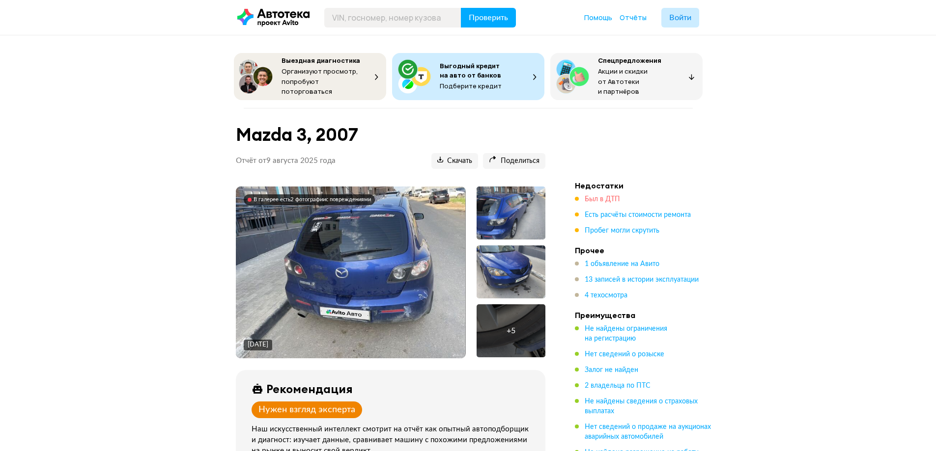
click at [605, 196] on span "Был в ДТП" at bounding box center [601, 199] width 35 height 7
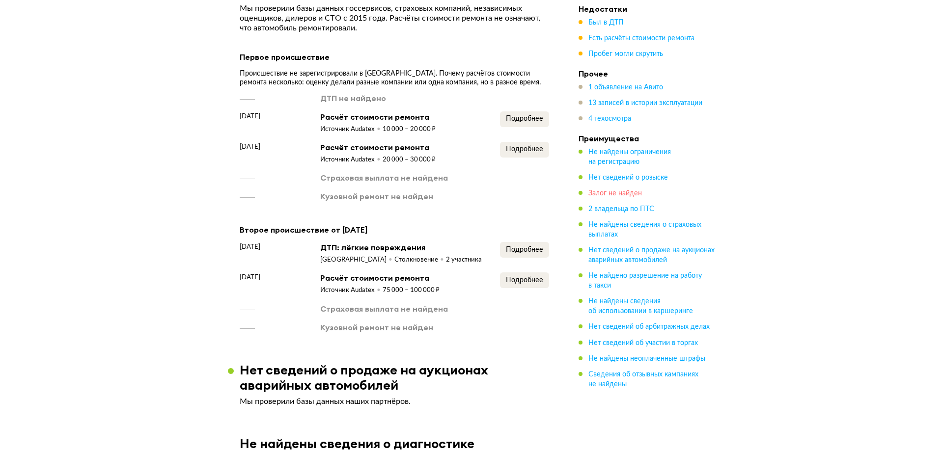
scroll to position [1342, 0]
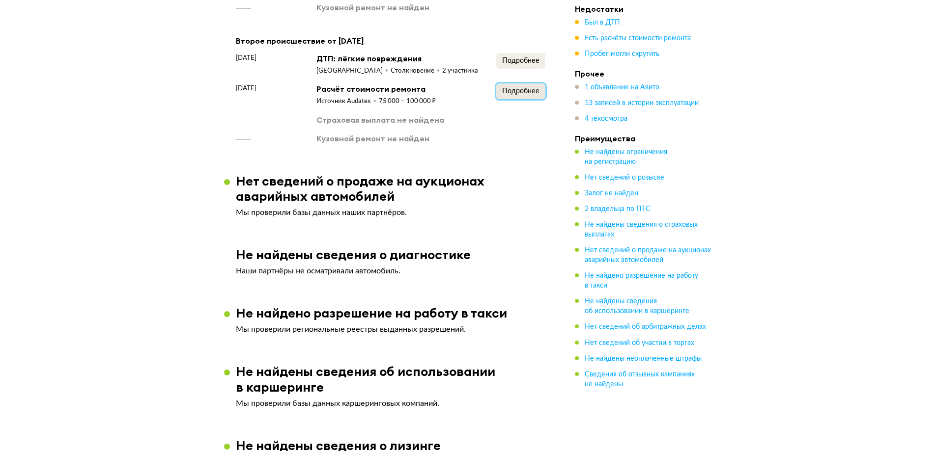
click at [518, 88] on span "Подробнее" at bounding box center [520, 91] width 37 height 7
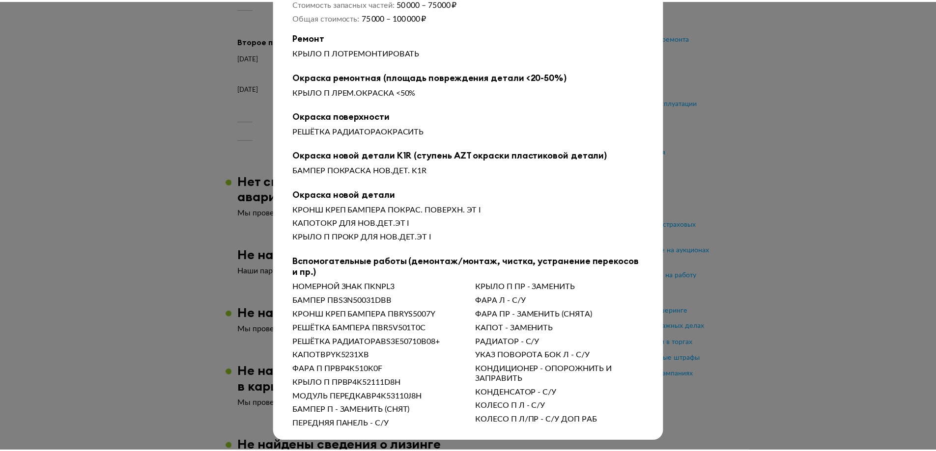
scroll to position [0, 0]
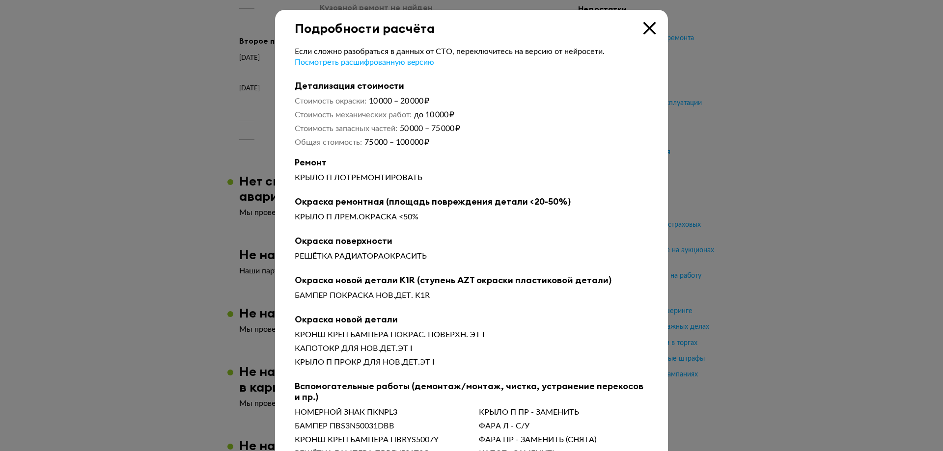
click at [647, 30] on icon at bounding box center [649, 28] width 12 height 12
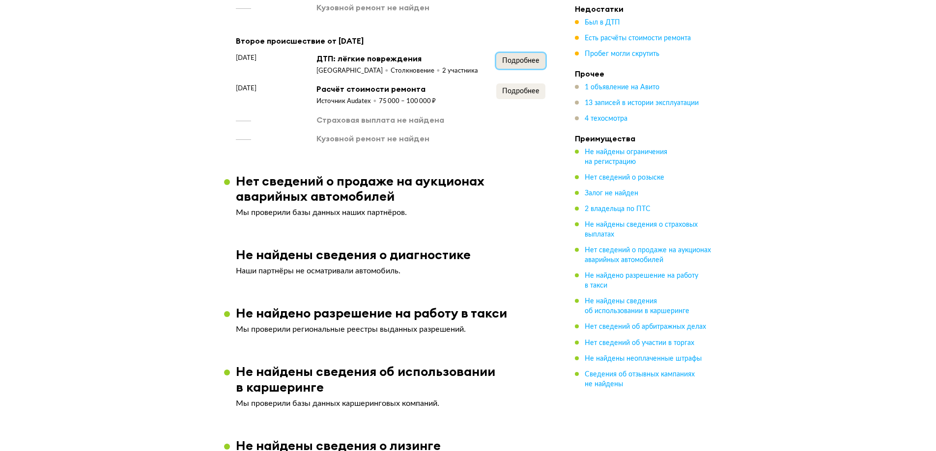
click at [518, 57] on span "Подробнее" at bounding box center [520, 60] width 37 height 7
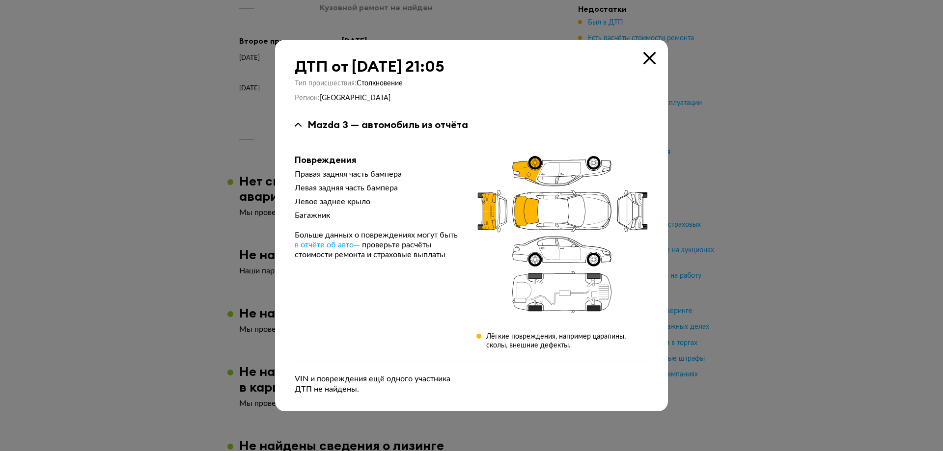
click at [646, 56] on icon at bounding box center [649, 58] width 12 height 12
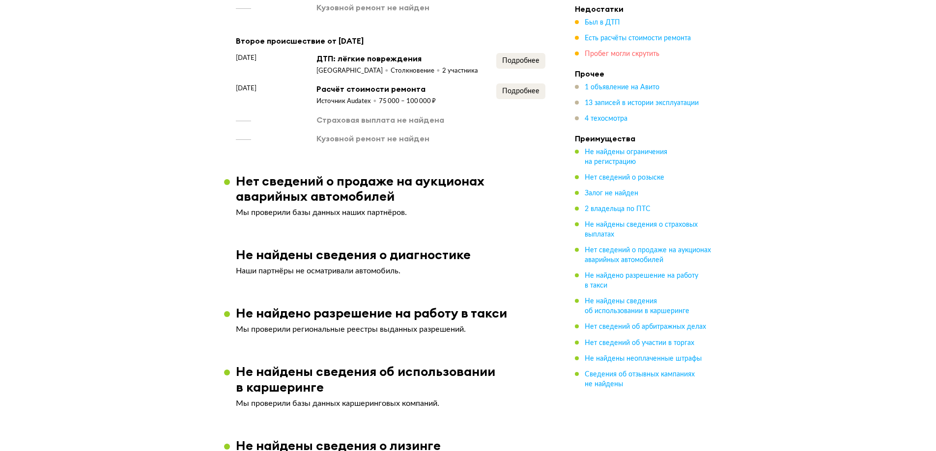
click at [603, 54] on span "Пробег могли скрутить" at bounding box center [621, 54] width 75 height 7
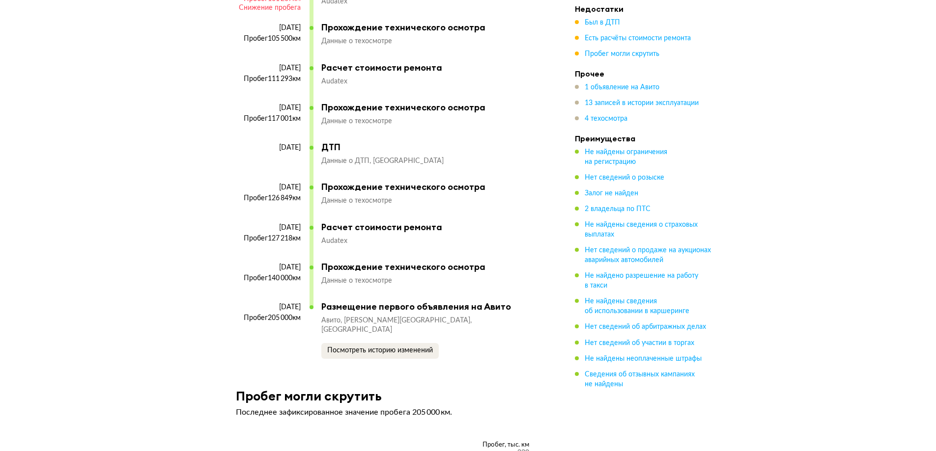
scroll to position [3205, 0]
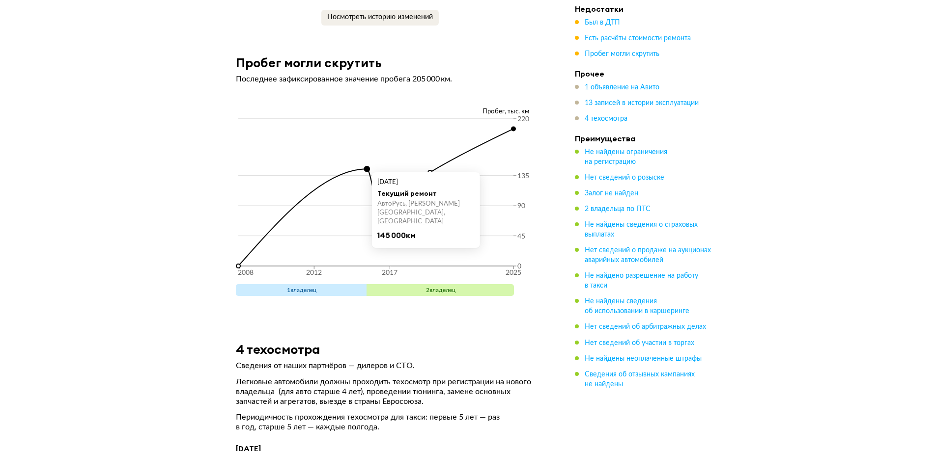
click at [366, 167] on circle at bounding box center [366, 169] width 5 height 5
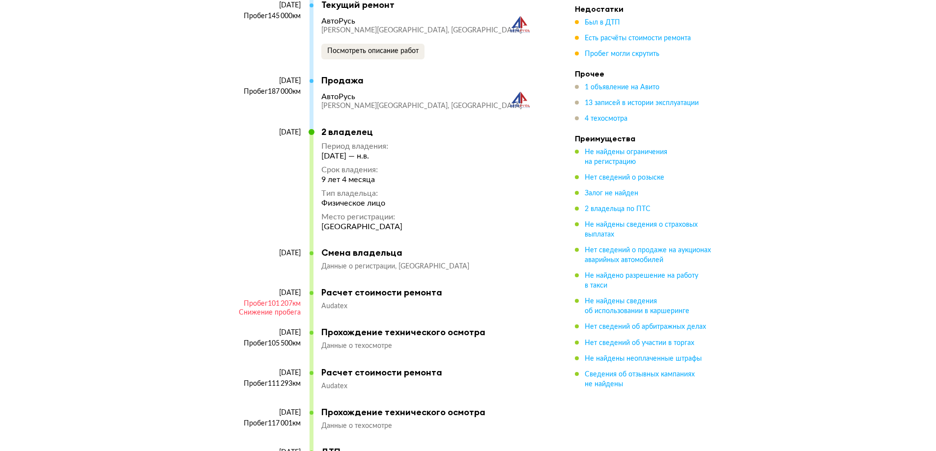
scroll to position [2468, 0]
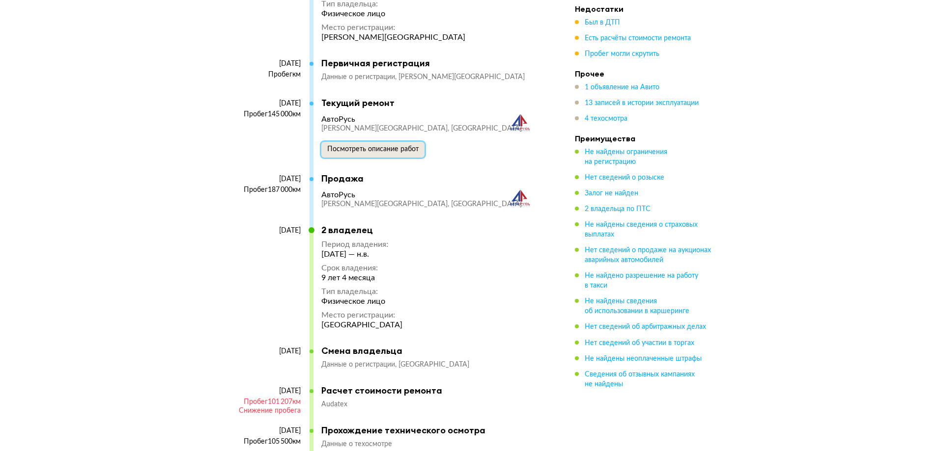
click at [377, 151] on span "Посмотреть описание работ" at bounding box center [372, 149] width 91 height 7
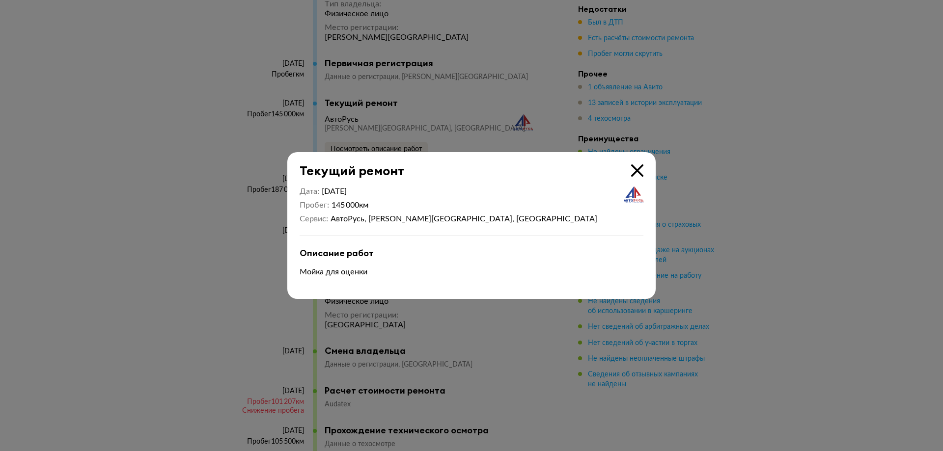
click at [637, 171] on icon at bounding box center [637, 171] width 12 height 12
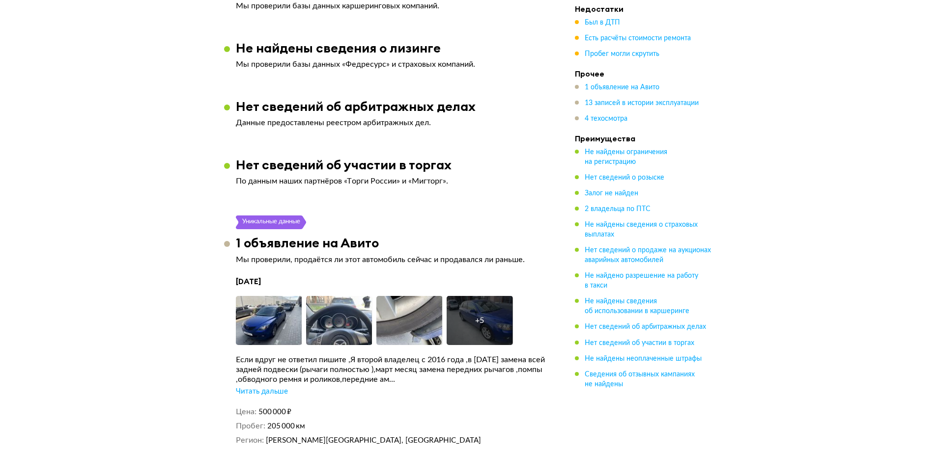
scroll to position [1830, 0]
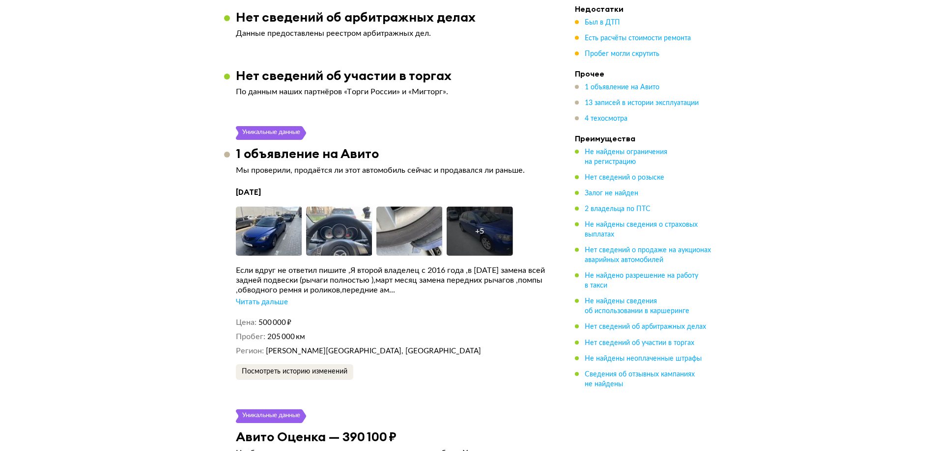
click at [277, 301] on div "Читать дальше" at bounding box center [262, 303] width 52 height 10
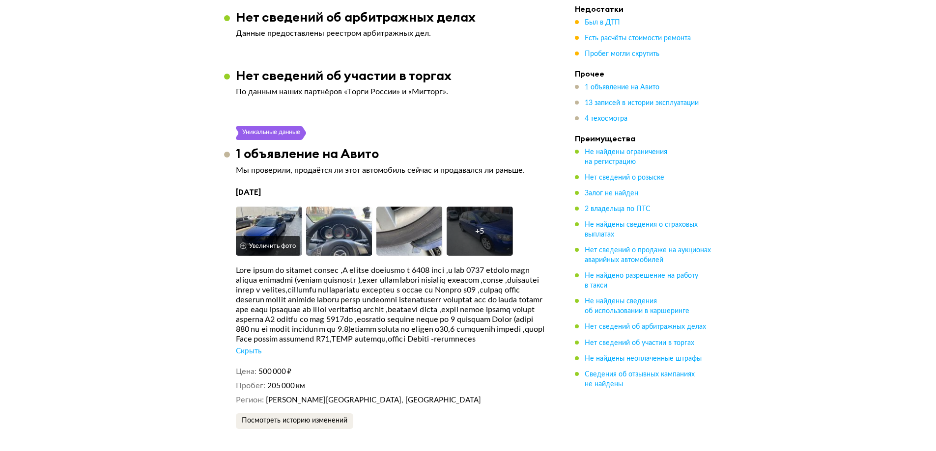
click at [264, 223] on img at bounding box center [269, 231] width 66 height 49
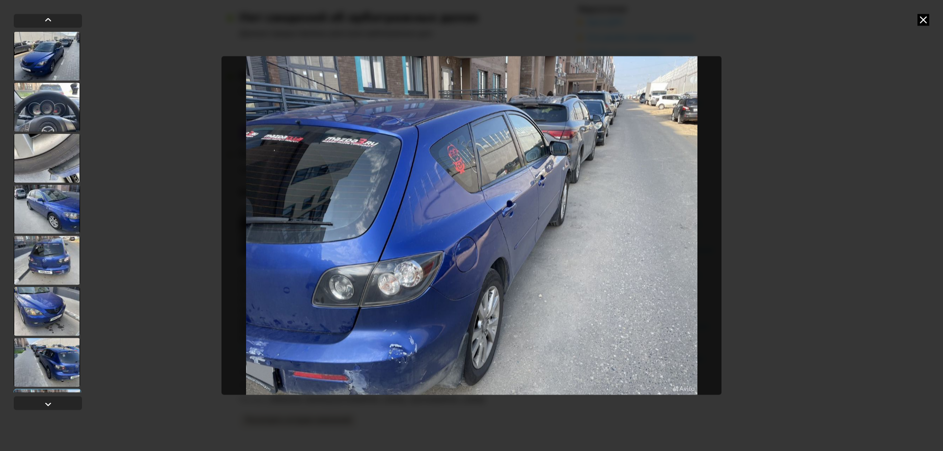
click at [917, 20] on div at bounding box center [471, 225] width 943 height 451
click at [921, 20] on icon at bounding box center [923, 20] width 12 height 12
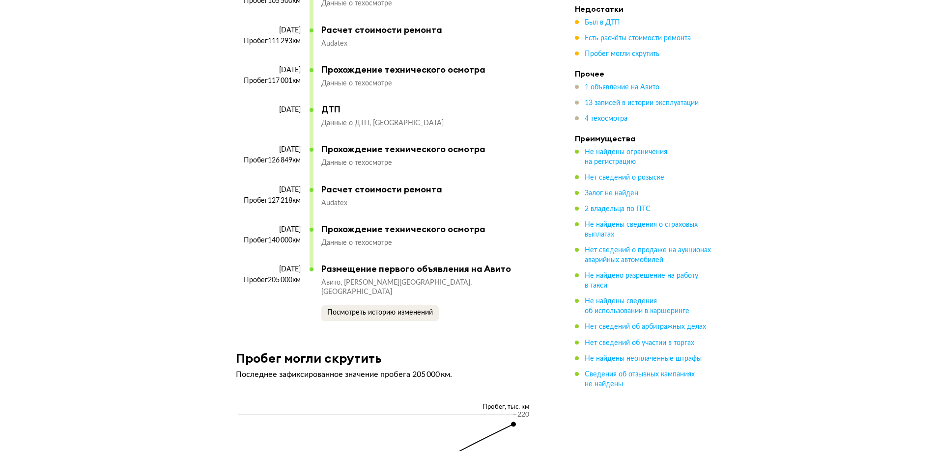
scroll to position [2959, 0]
